Goal: Find specific page/section: Find specific page/section

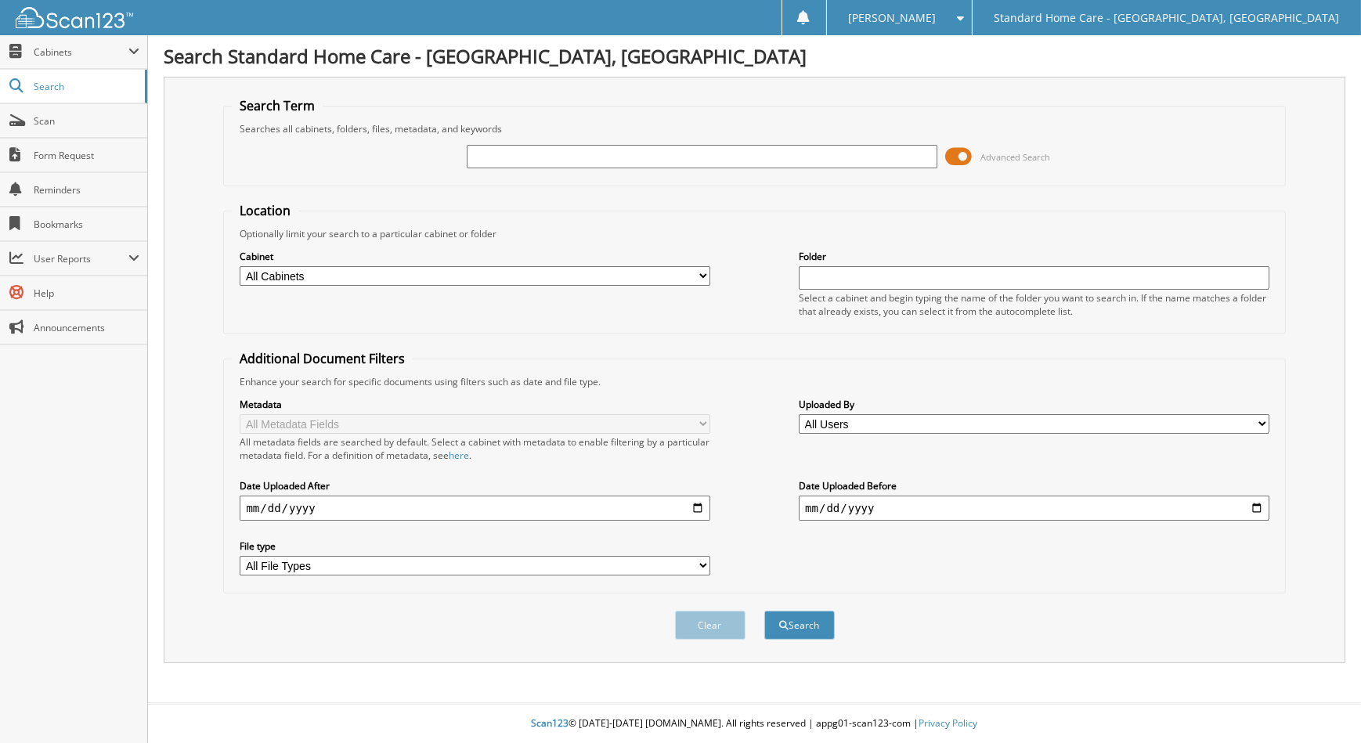
click at [814, 161] on input "text" at bounding box center [702, 156] width 470 height 23
type input "[PERSON_NAME]"
click at [764, 611] on button "Search" at bounding box center [799, 625] width 70 height 29
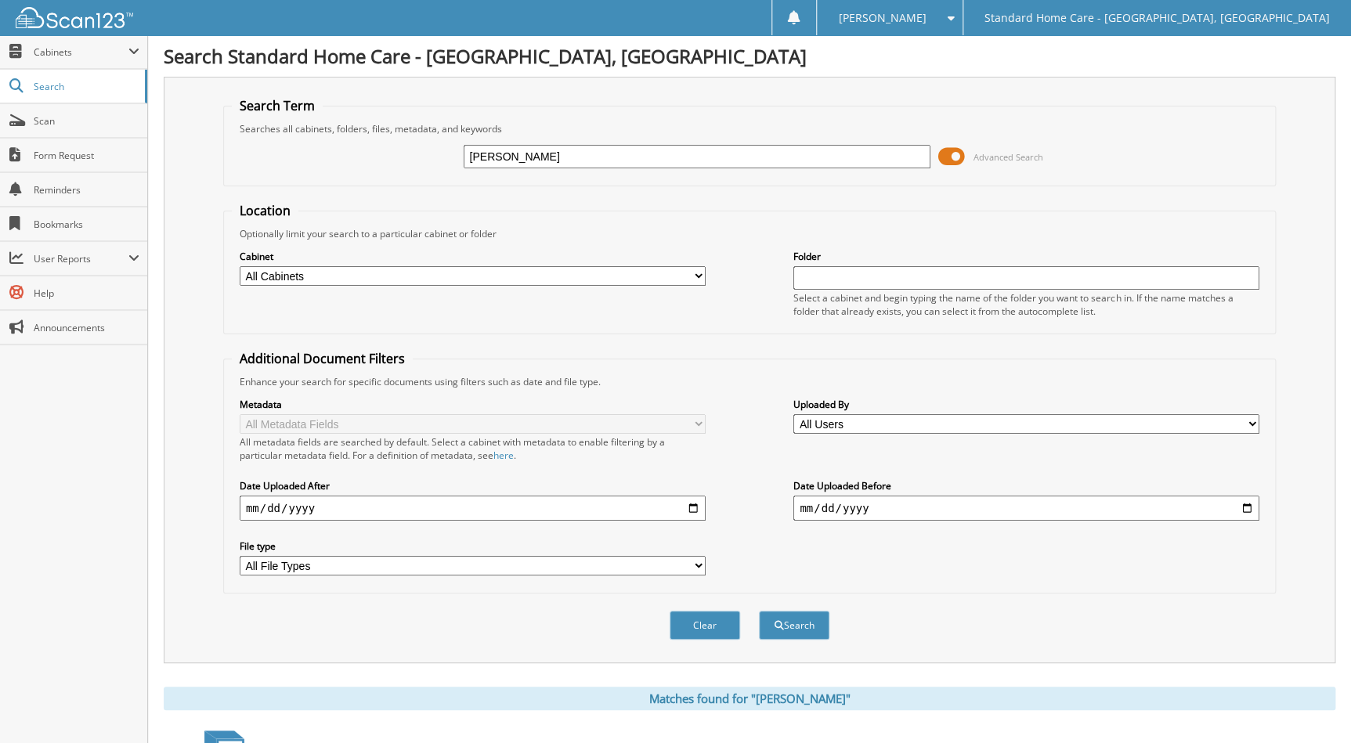
drag, startPoint x: 512, startPoint y: 154, endPoint x: 452, endPoint y: 153, distance: 60.3
click at [452, 153] on div "[PERSON_NAME] Advanced Search" at bounding box center [749, 156] width 1035 height 42
type input "n"
type input "[PERSON_NAME]"
click at [759, 611] on button "Search" at bounding box center [794, 625] width 70 height 29
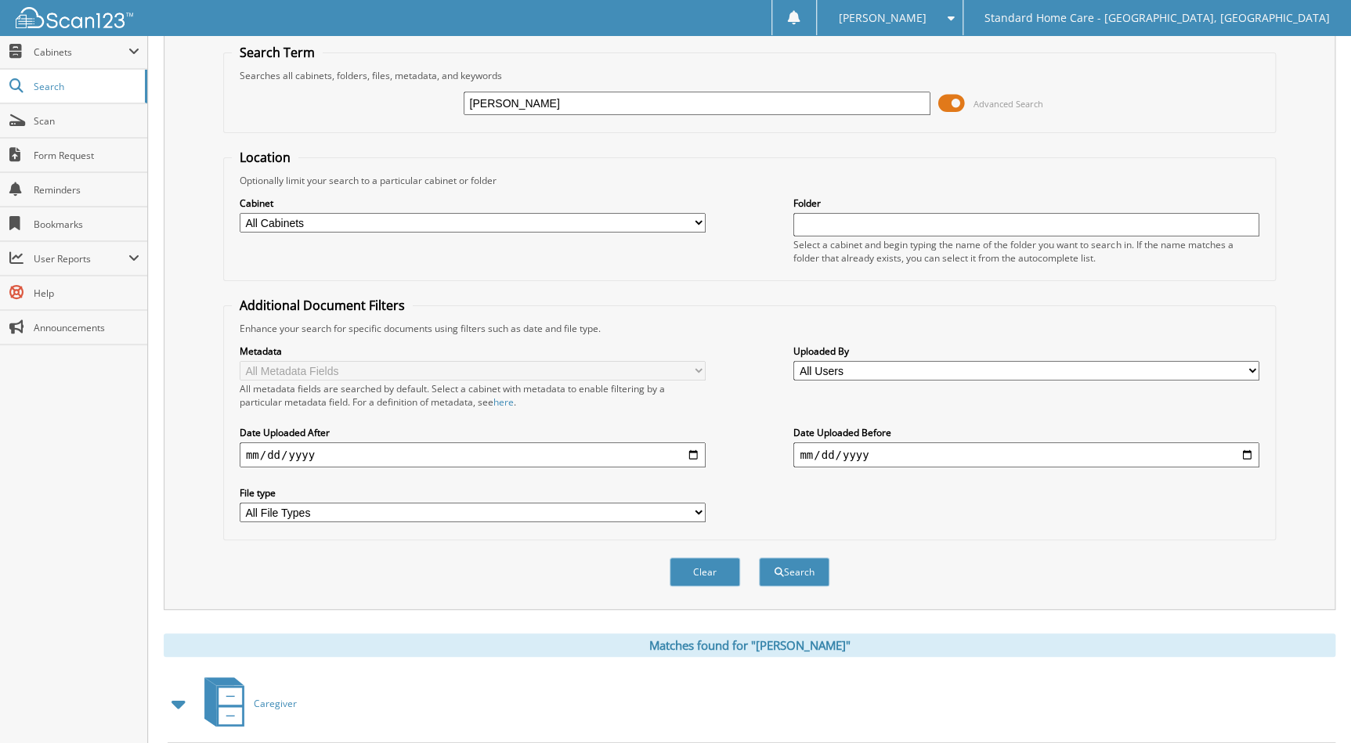
scroll to position [122, 0]
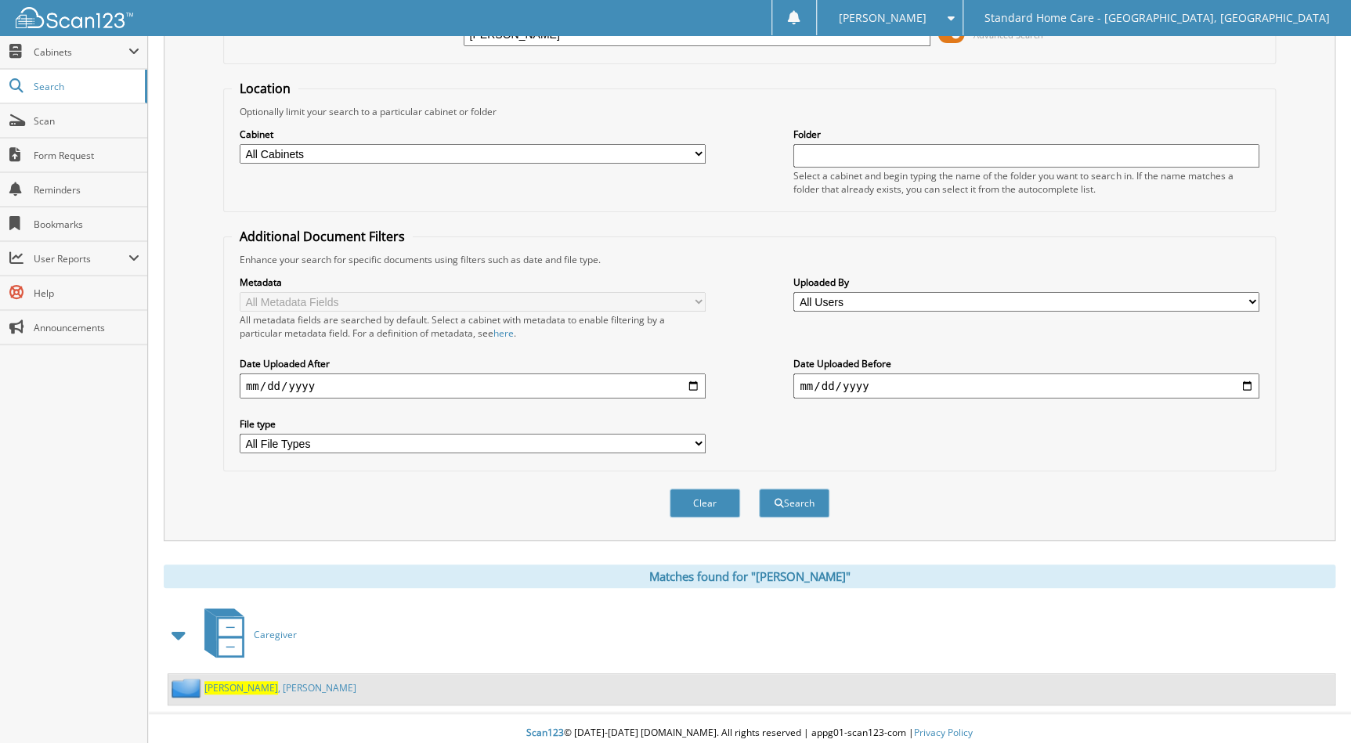
click at [229, 684] on span "[PERSON_NAME]" at bounding box center [241, 687] width 74 height 13
